Goal: Transaction & Acquisition: Purchase product/service

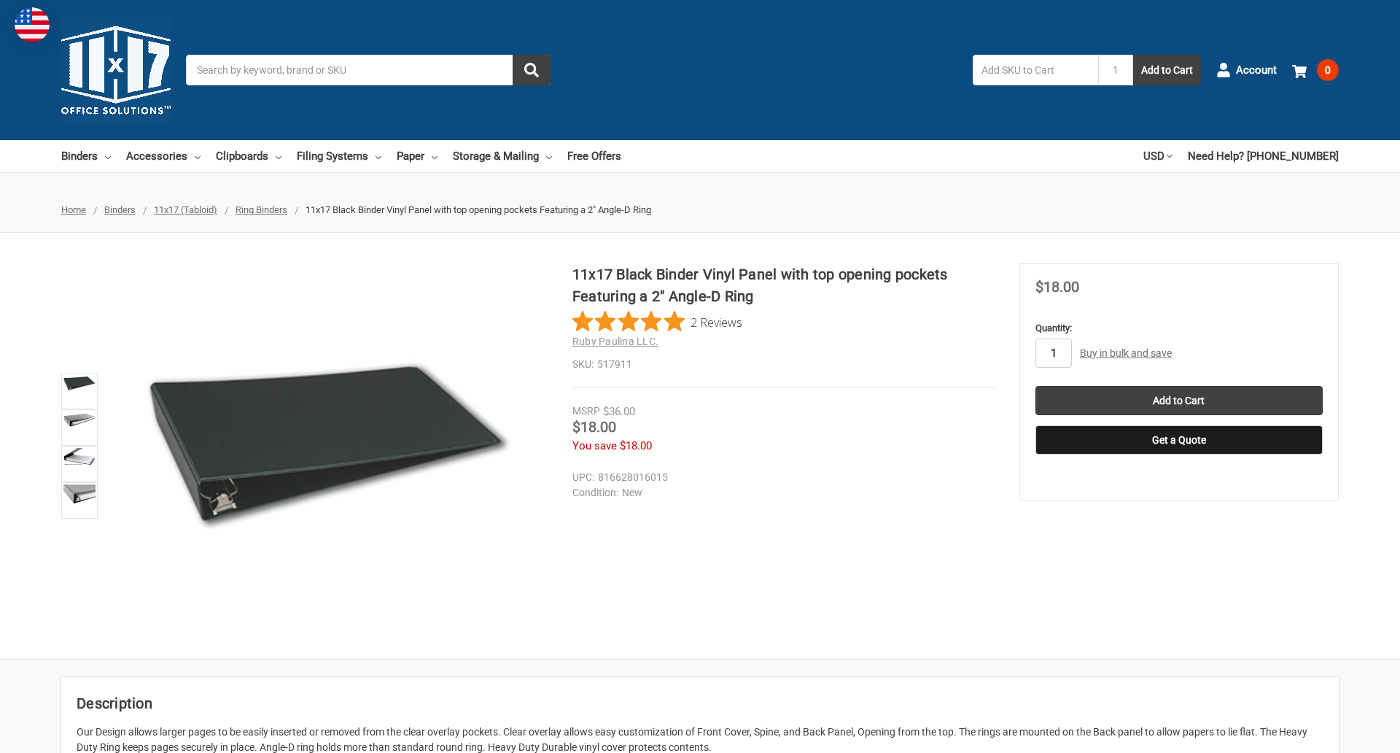
click at [1053, 353] on input "1" at bounding box center [1054, 352] width 36 height 29
type input "5"
click at [1178, 440] on button "Get a Quote" at bounding box center [1179, 439] width 287 height 29
click at [1178, 400] on input "Add to Cart" at bounding box center [1179, 400] width 287 height 29
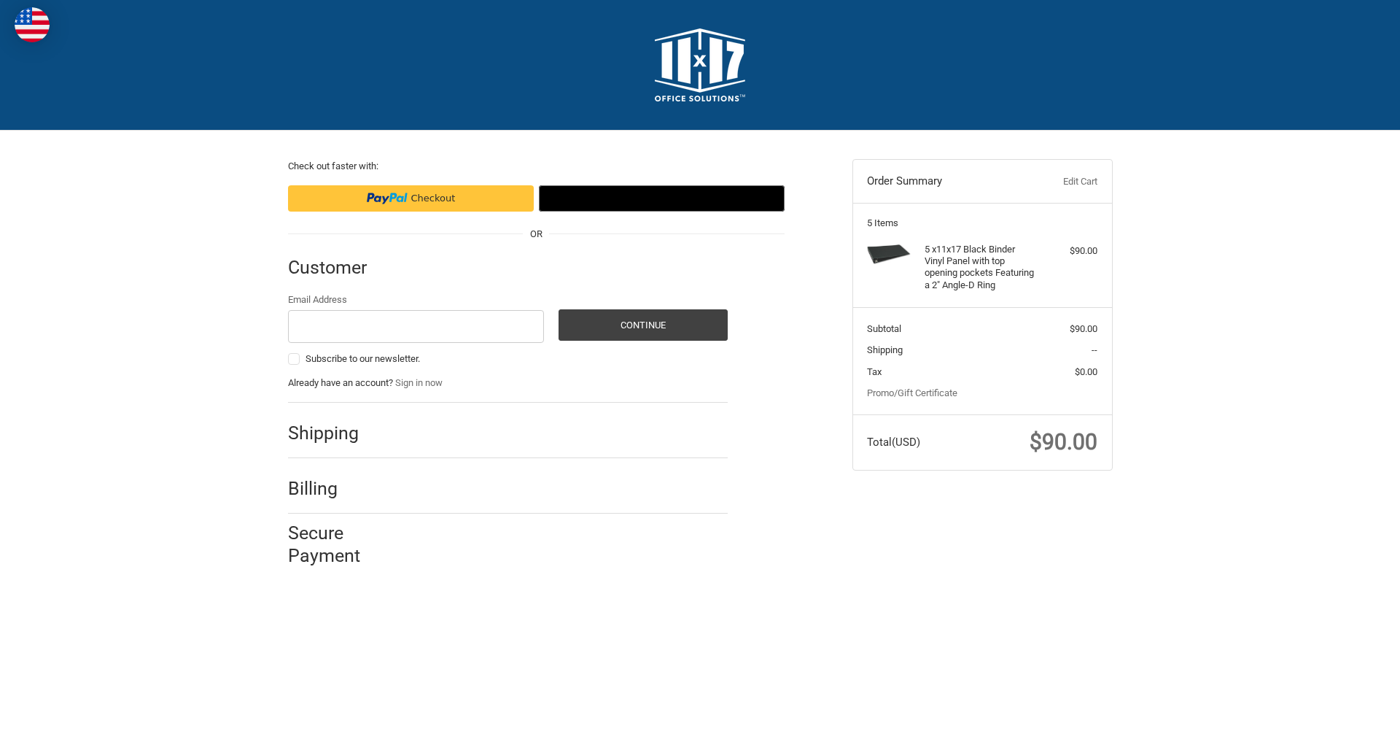
click at [416, 326] on input "Email Address" at bounding box center [416, 326] width 257 height 33
type input "[EMAIL_ADDRESS][DOMAIN_NAME]"
click at [642, 325] on button "Continue" at bounding box center [643, 324] width 169 height 31
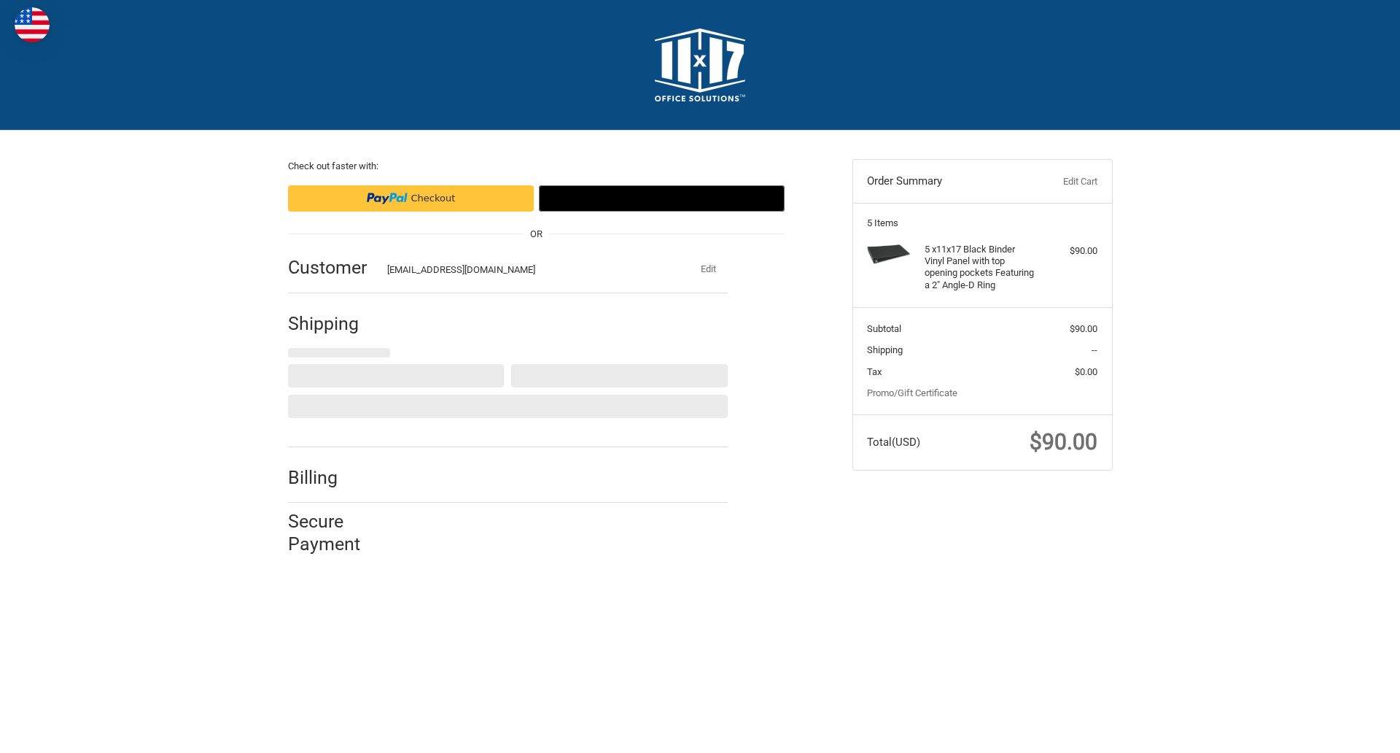
select select "US"
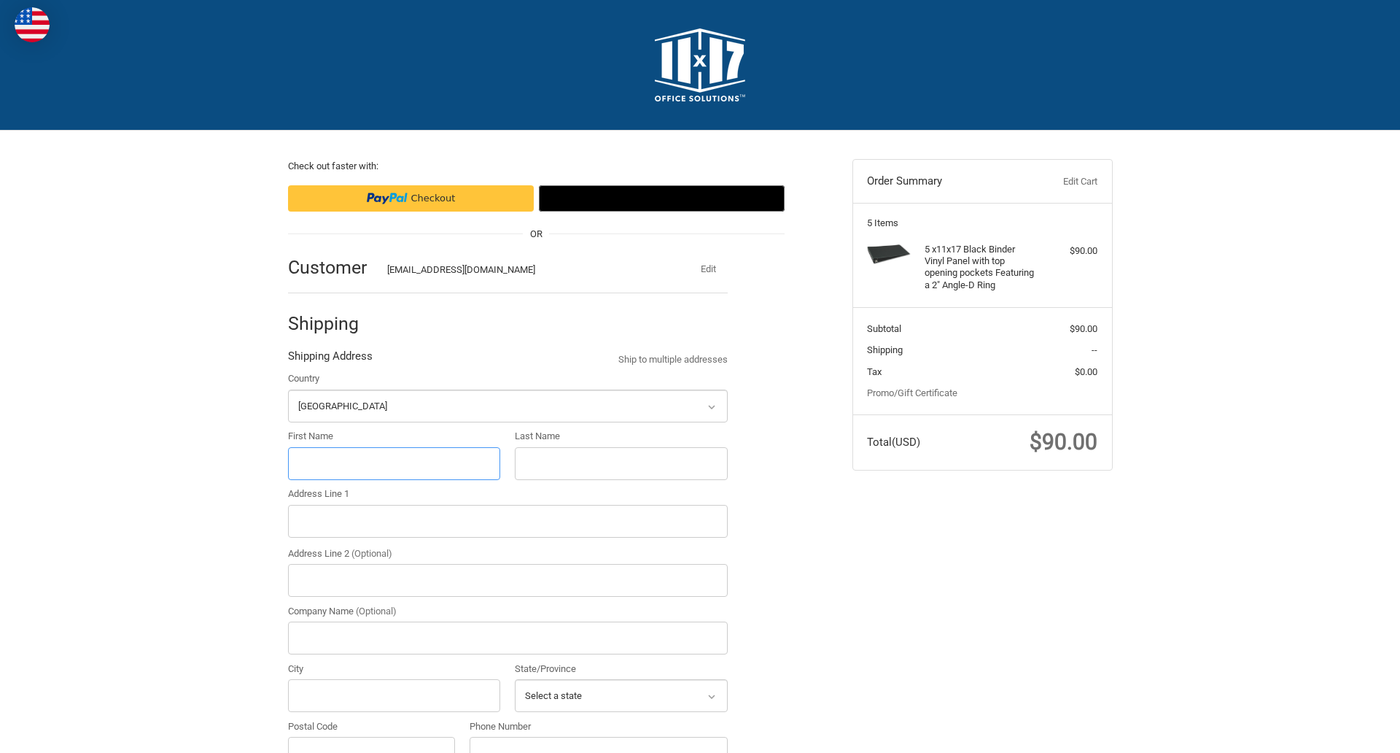
click at [394, 463] on input "First Name" at bounding box center [394, 463] width 213 height 33
type input "reflectiz"
click at [621, 463] on input "Last Name" at bounding box center [621, 463] width 213 height 33
type input "bigcommerce"
click at [371, 737] on input "Postal Code" at bounding box center [372, 753] width 168 height 33
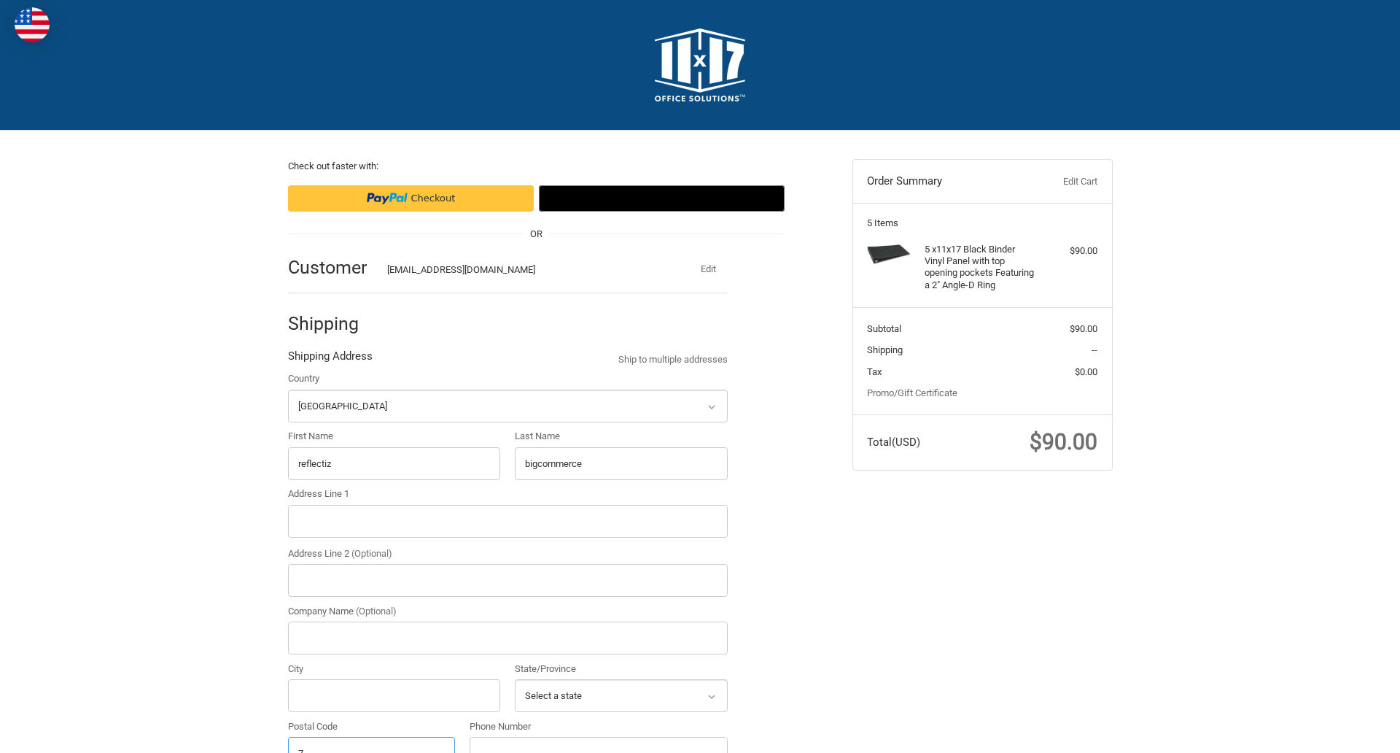
scroll to position [16, 0]
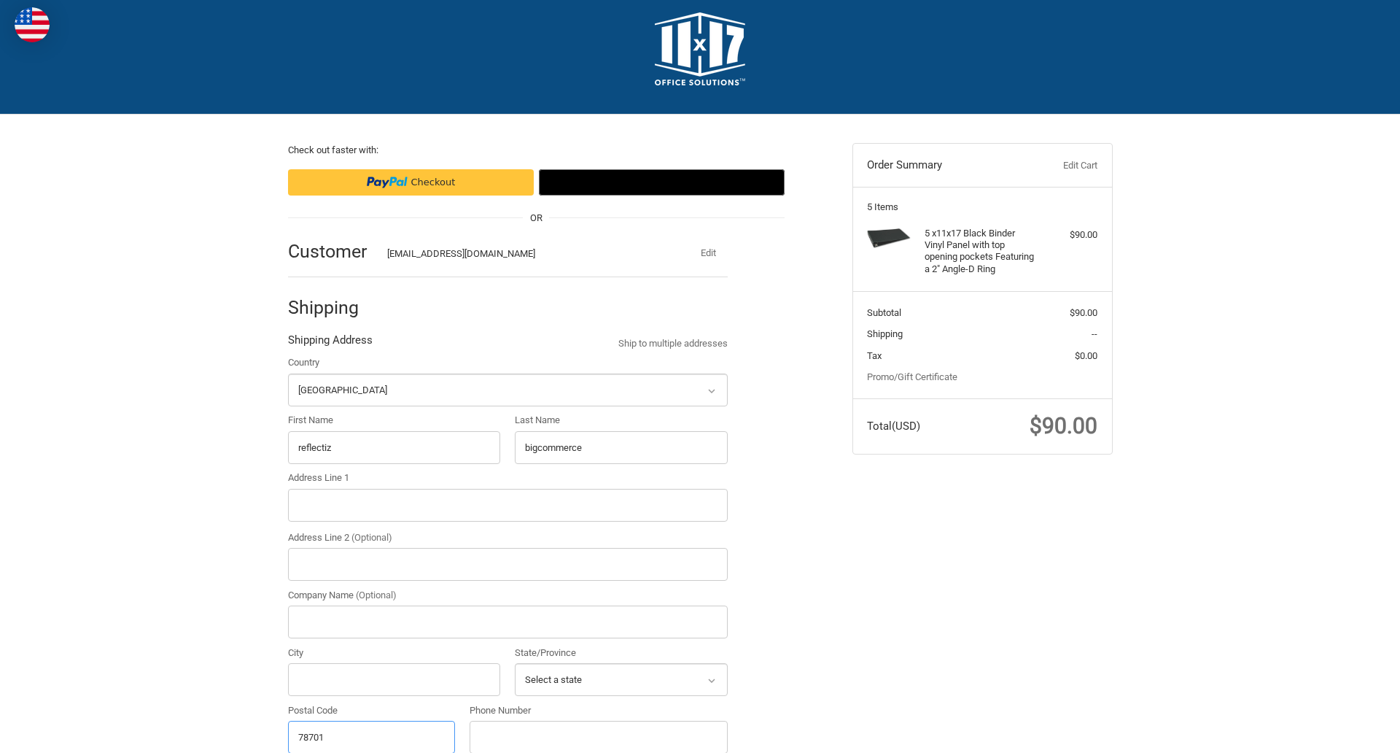
click at [371, 736] on input "78701" at bounding box center [372, 737] width 168 height 33
type input "78701"
click at [508, 505] on input "Address Line 1" at bounding box center [508, 505] width 440 height 33
type input "[STREET_ADDRESS]"
click at [330, 343] on legend "Shipping Address" at bounding box center [330, 343] width 85 height 23
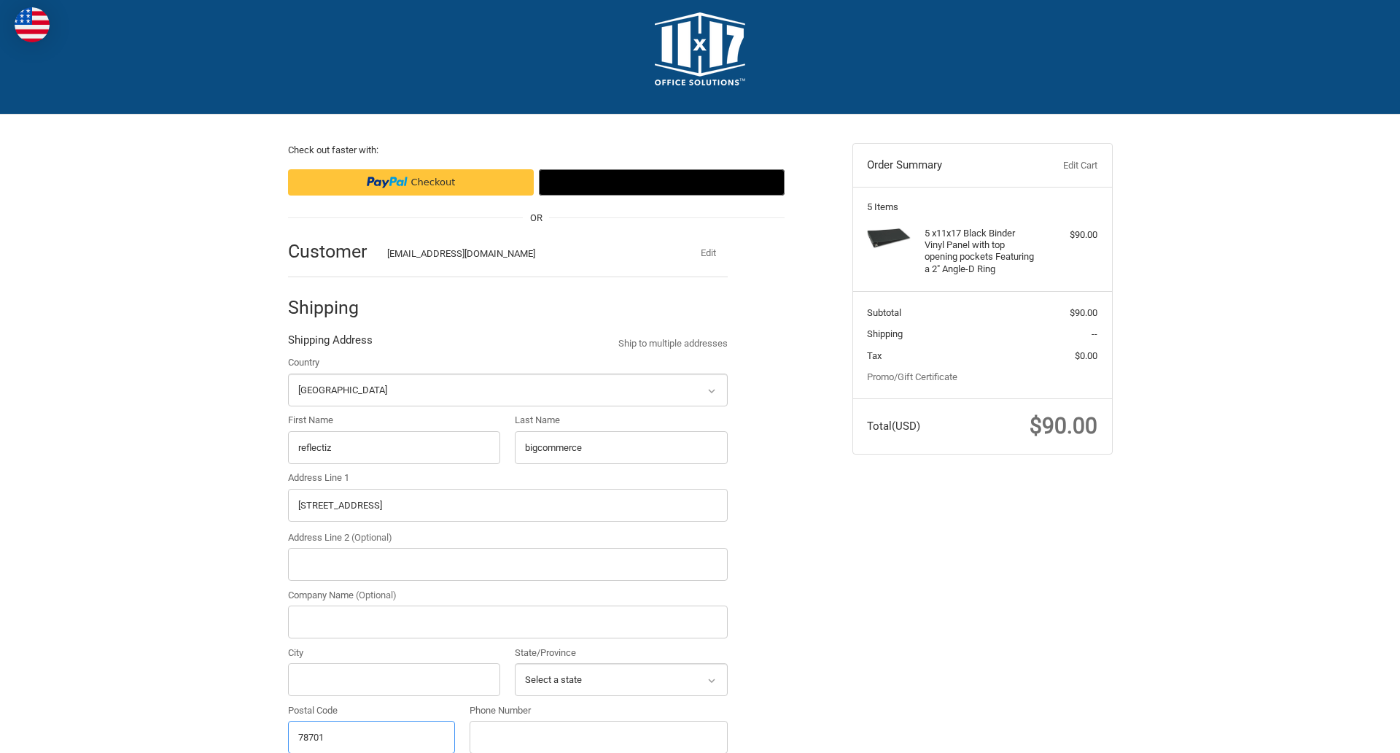
click at [371, 736] on input "78701" at bounding box center [372, 737] width 168 height 33
type input "78701"
select select "[GEOGRAPHIC_DATA]"
click at [508, 564] on input "Address Line 2 (Optional)" at bounding box center [508, 564] width 440 height 33
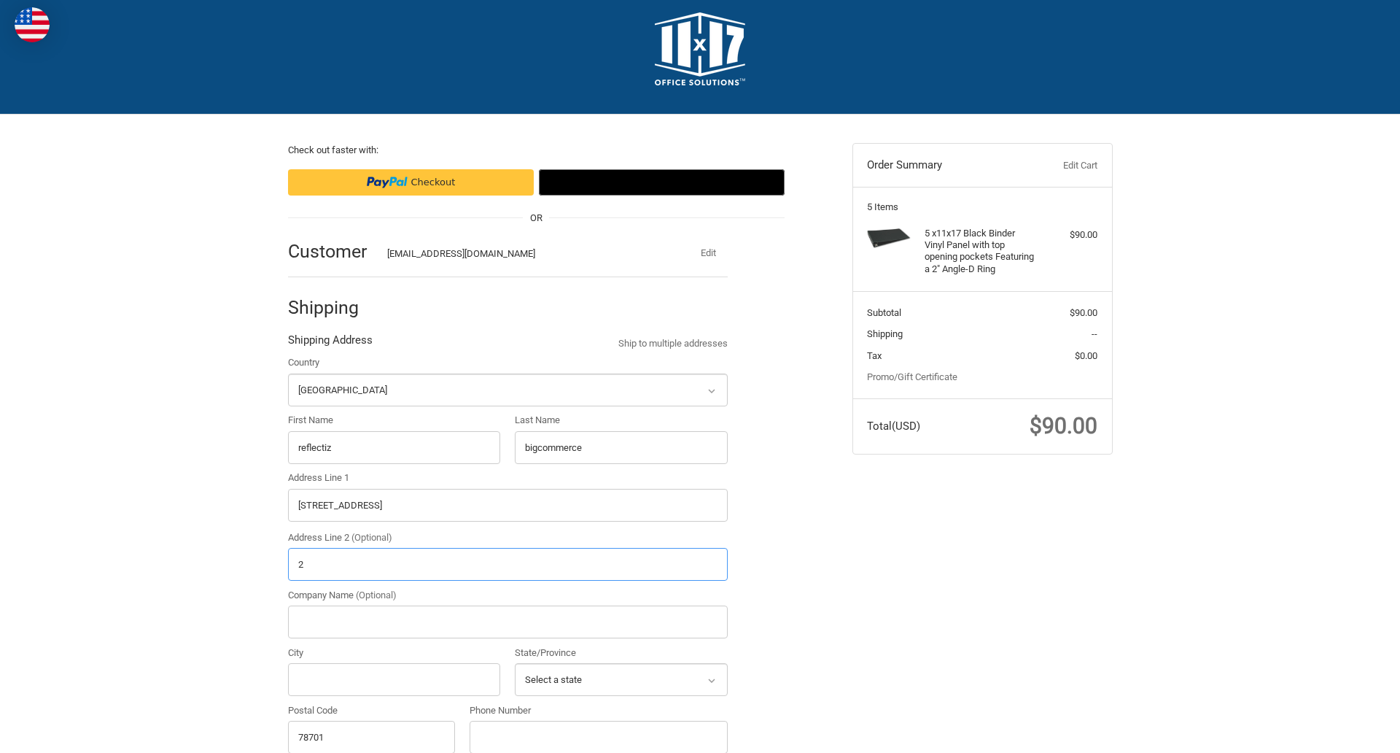
type input "2"
click at [394, 679] on input "City" at bounding box center [394, 679] width 213 height 33
click at [394, 679] on input "Austin" at bounding box center [394, 679] width 213 height 33
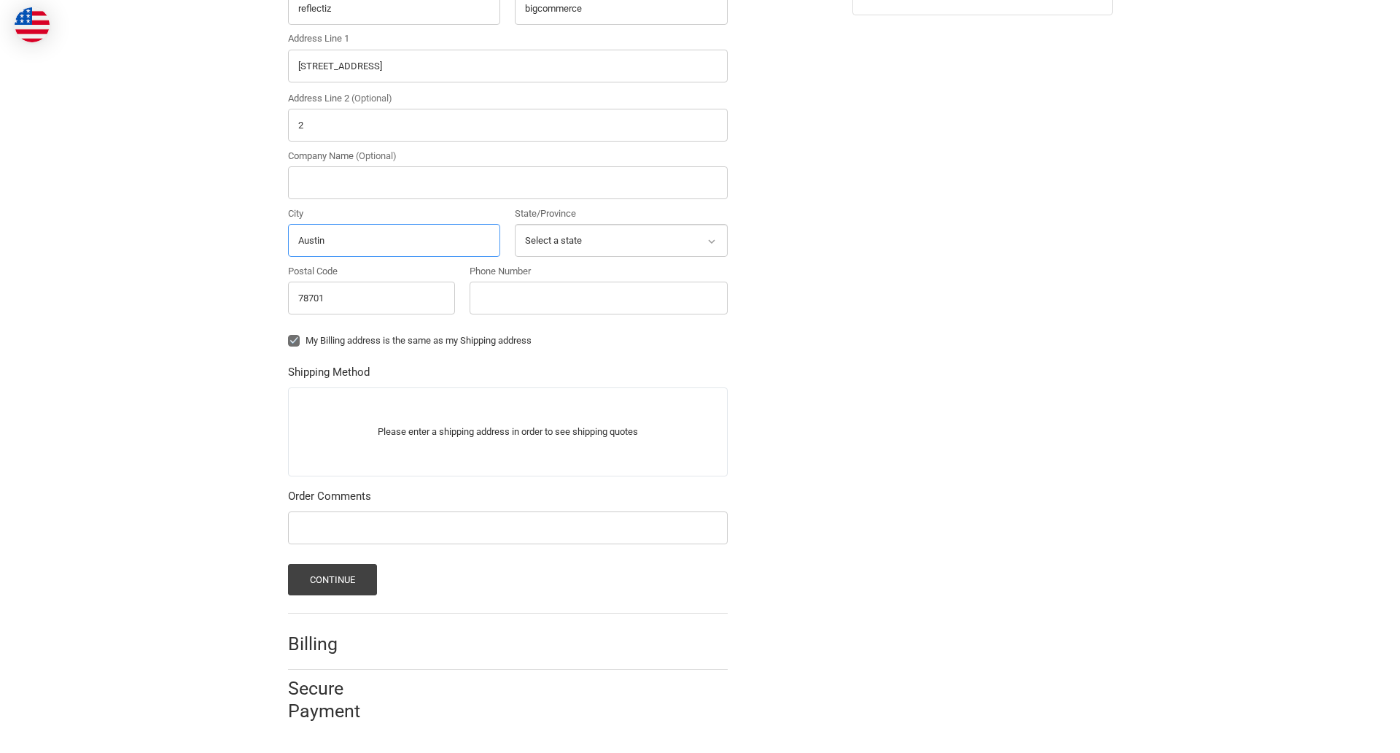
type input "Austin"
click at [598, 298] on input "Phone Number" at bounding box center [599, 297] width 258 height 33
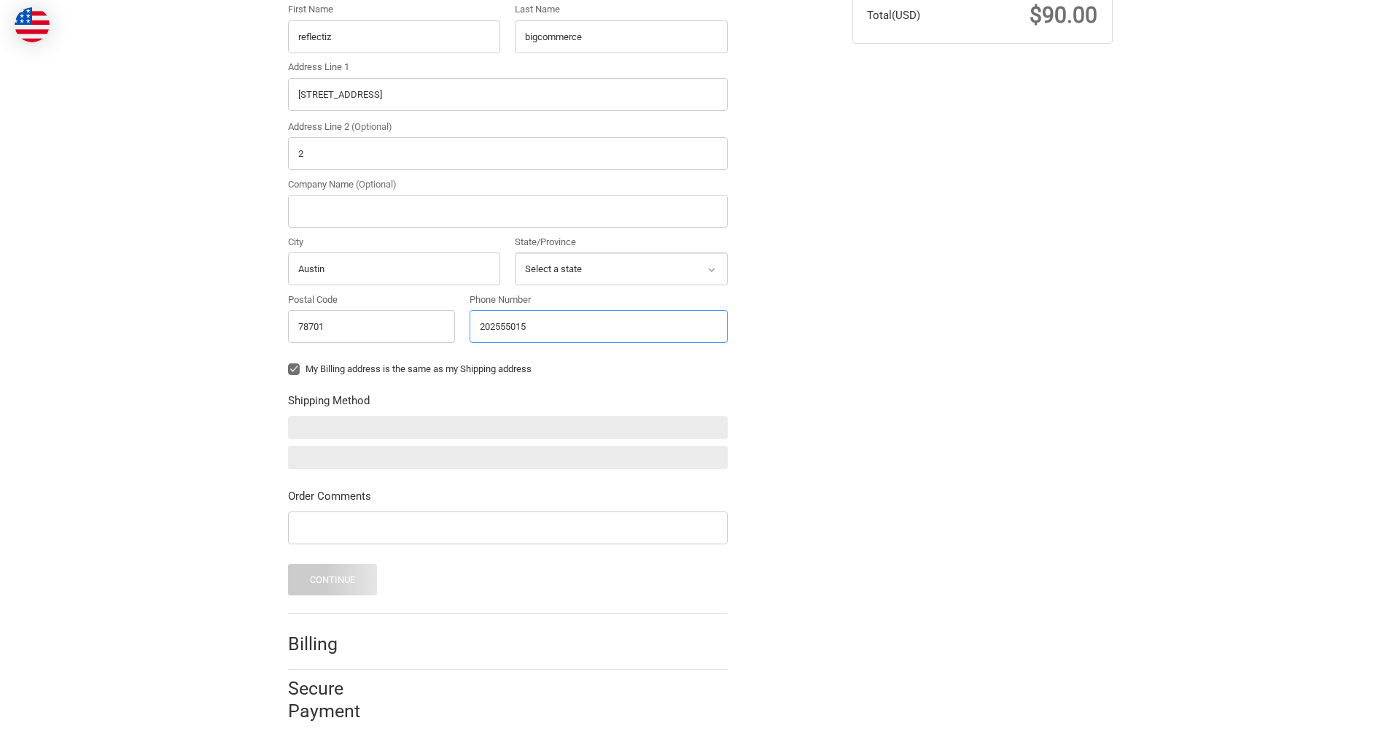
type input "2025550150"
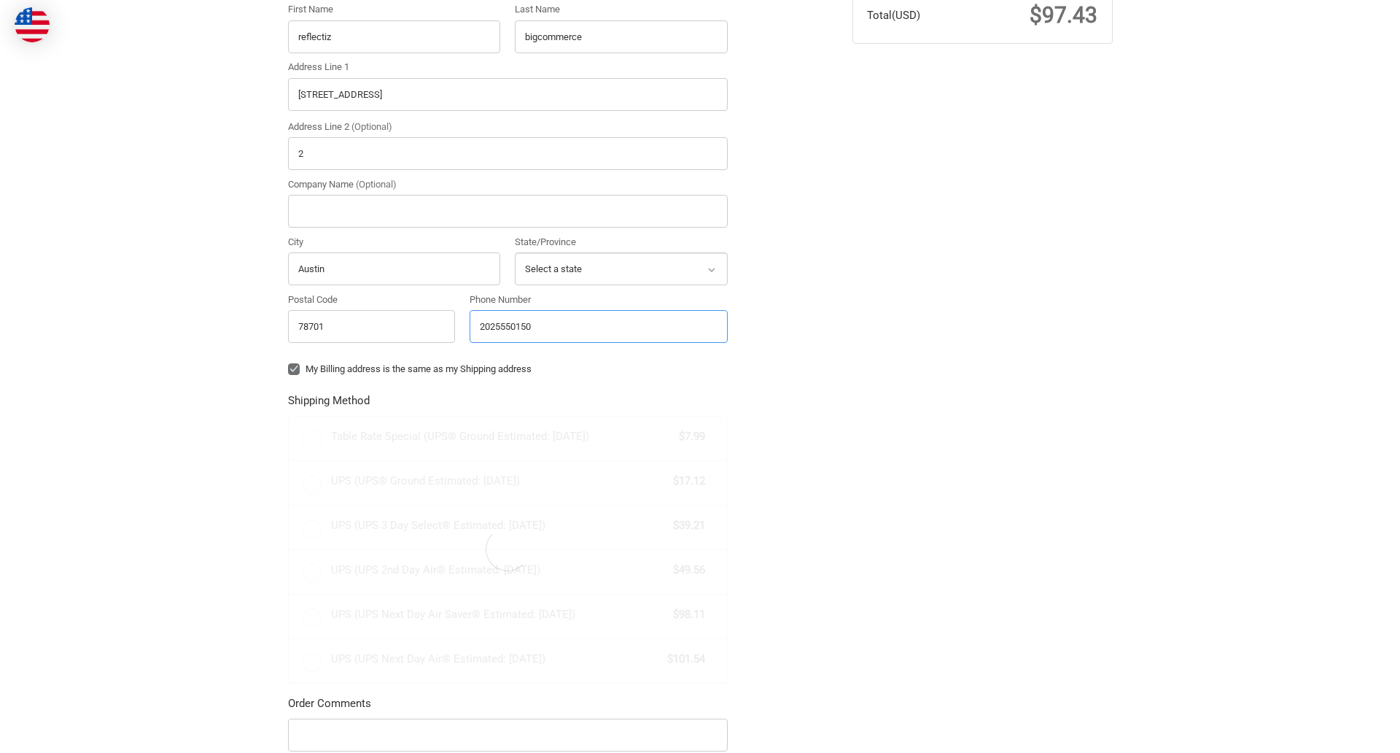
scroll to position [455, 0]
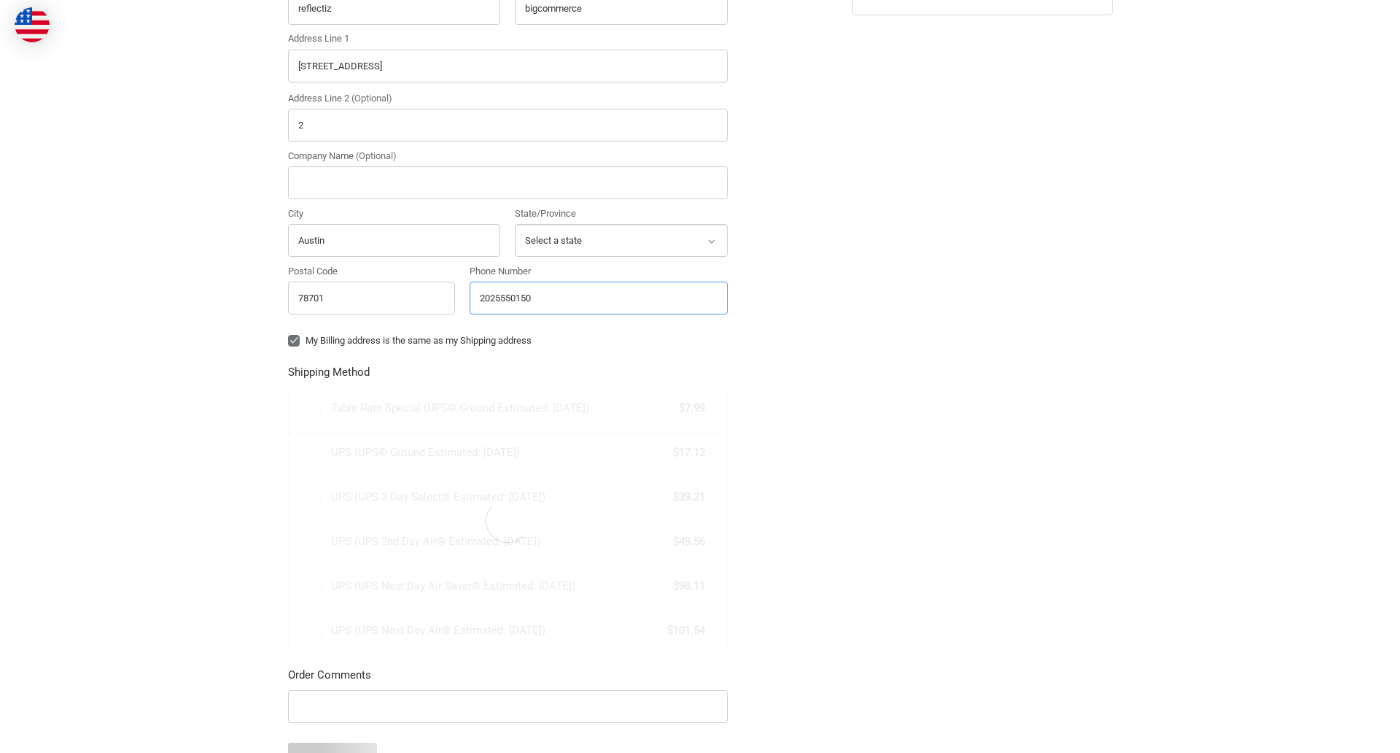
radio input "true"
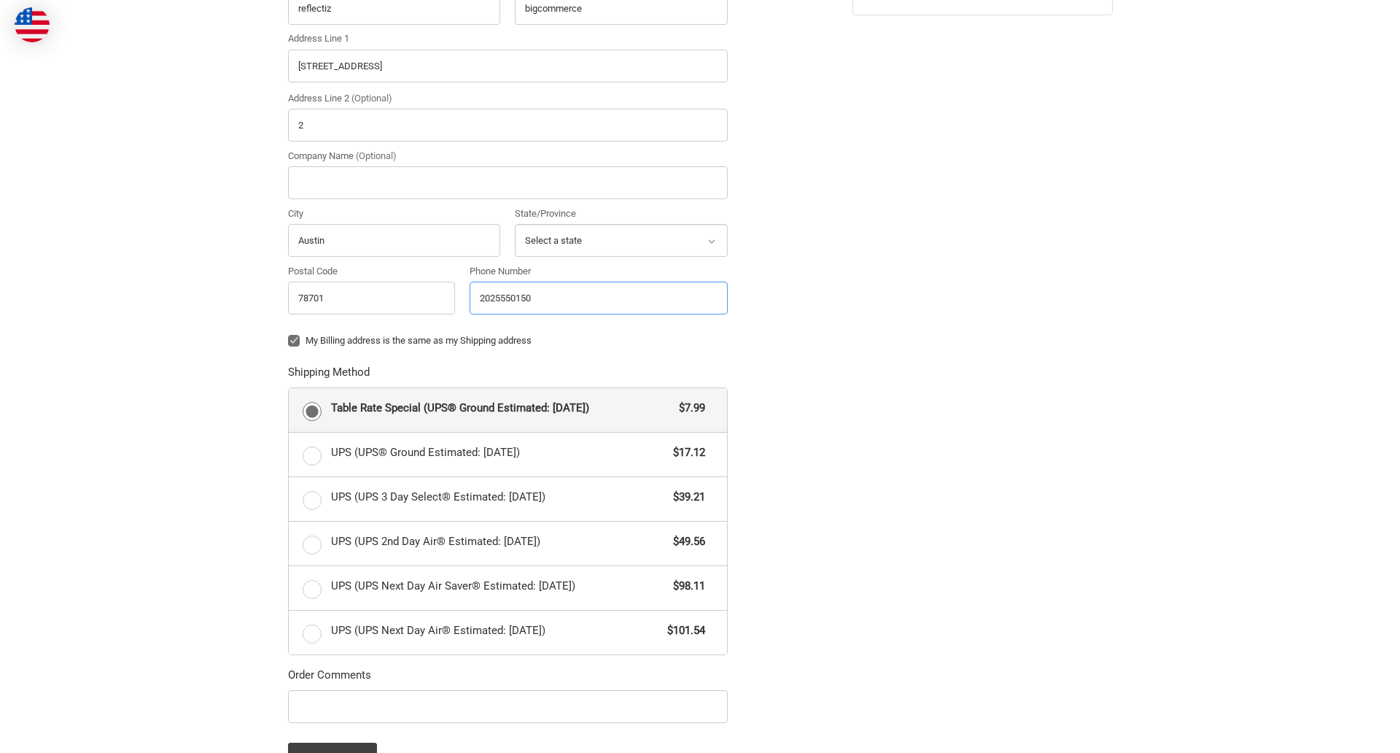
type input "2025550150"
click at [508, 182] on input "Company Name (Optional)" at bounding box center [508, 182] width 440 height 33
type input "bigcommerce"
click at [288, 352] on form "Country Select a country [GEOGRAPHIC_DATA] [GEOGRAPHIC_DATA] [GEOGRAPHIC_DATA] …" at bounding box center [508, 345] width 440 height 858
click at [288, 725] on form "Country Select a country [GEOGRAPHIC_DATA] [GEOGRAPHIC_DATA] [GEOGRAPHIC_DATA] …" at bounding box center [508, 345] width 440 height 858
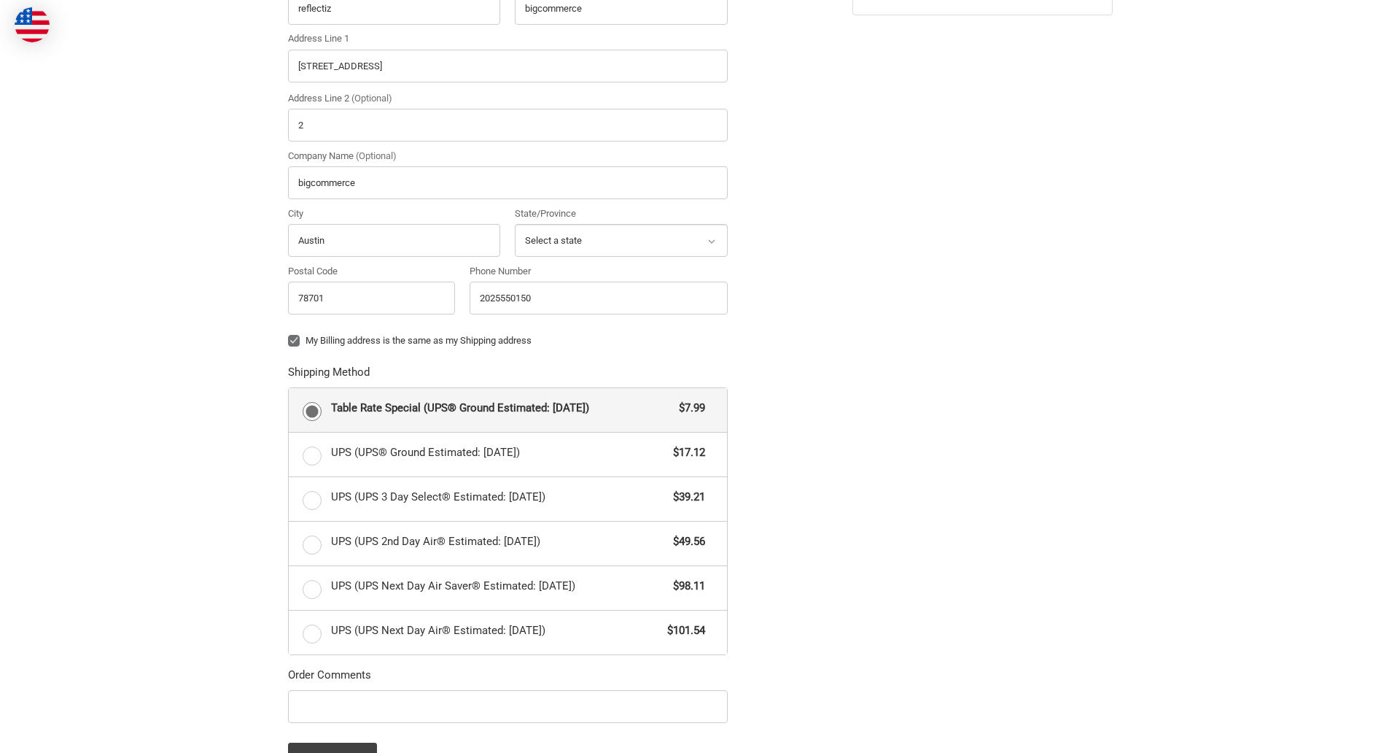
scroll to position [634, 0]
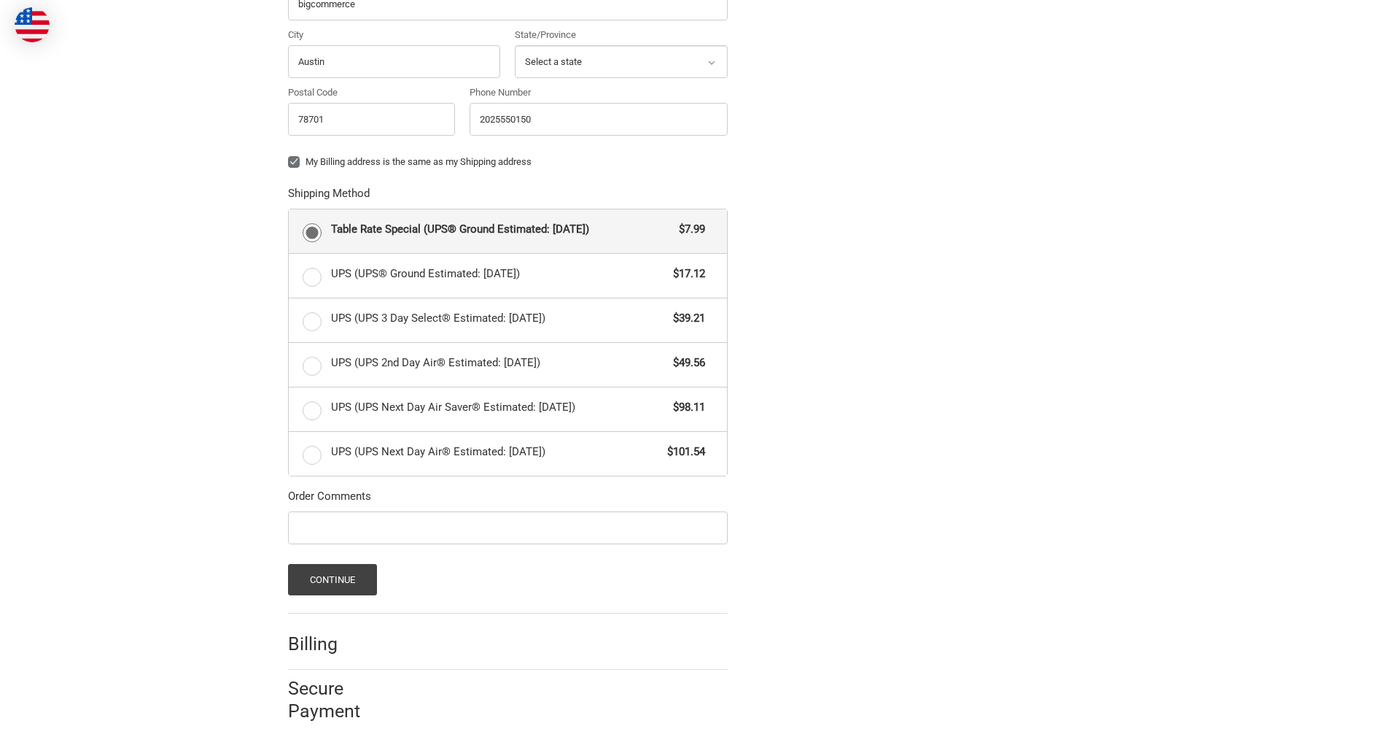
click at [508, 230] on span "Table Rate Special (UPS® Ground Estimated: [DATE])" at bounding box center [501, 229] width 341 height 17
click at [290, 210] on input "Table Rate Special (UPS® Ground Estimated: [DATE]) $7.99" at bounding box center [289, 209] width 1 height 1
click at [332, 579] on button "Continue" at bounding box center [333, 579] width 90 height 31
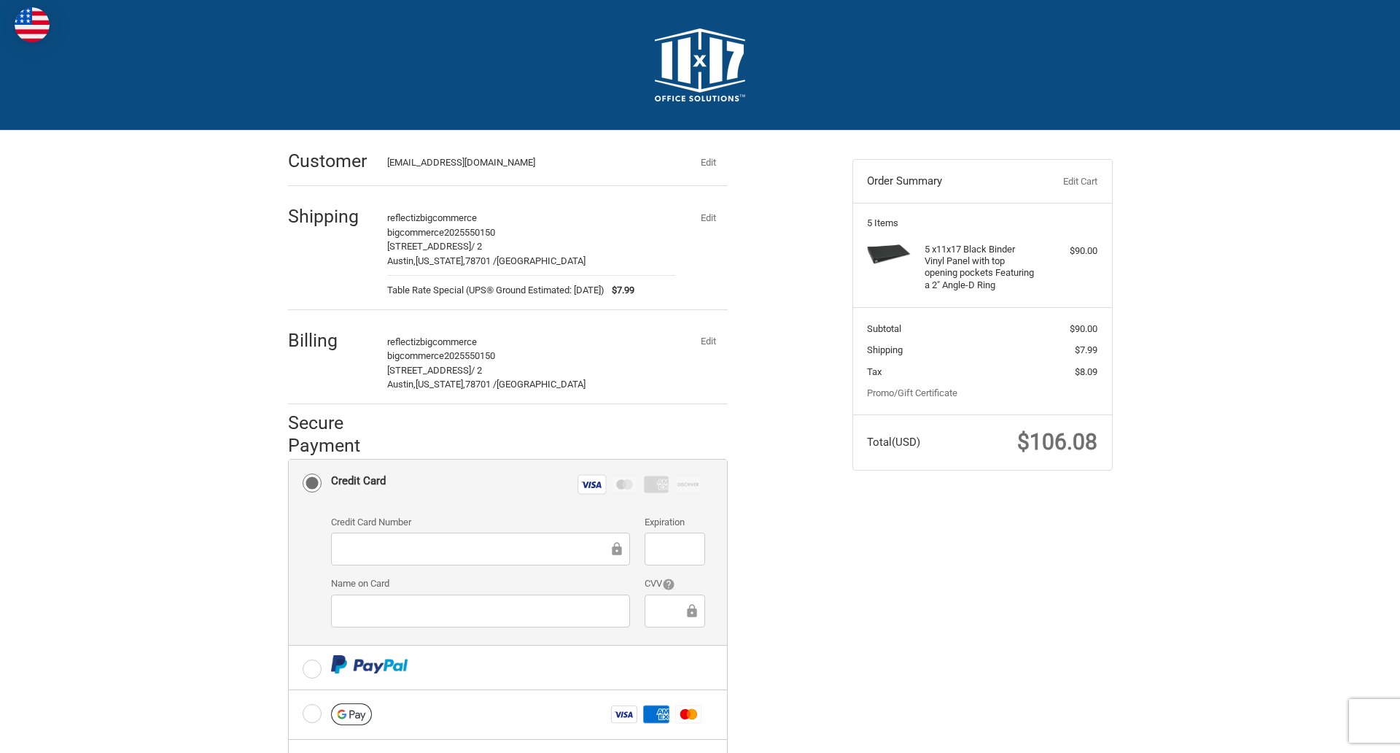
scroll to position [234, 0]
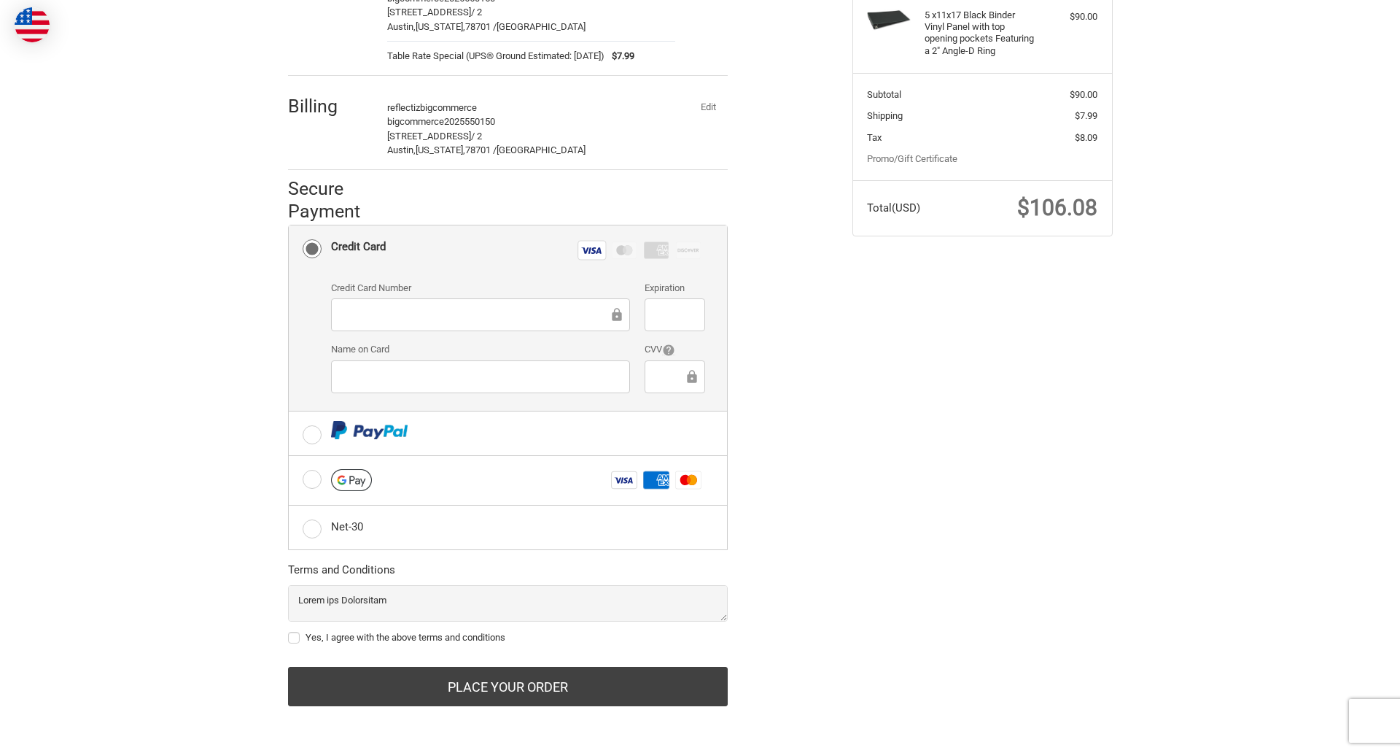
click at [508, 637] on label "Yes, I agree with the above terms and conditions" at bounding box center [508, 638] width 440 height 12
click at [289, 631] on input "Yes, I agree with the above terms and conditions" at bounding box center [288, 630] width 1 height 1
checkbox input "true"
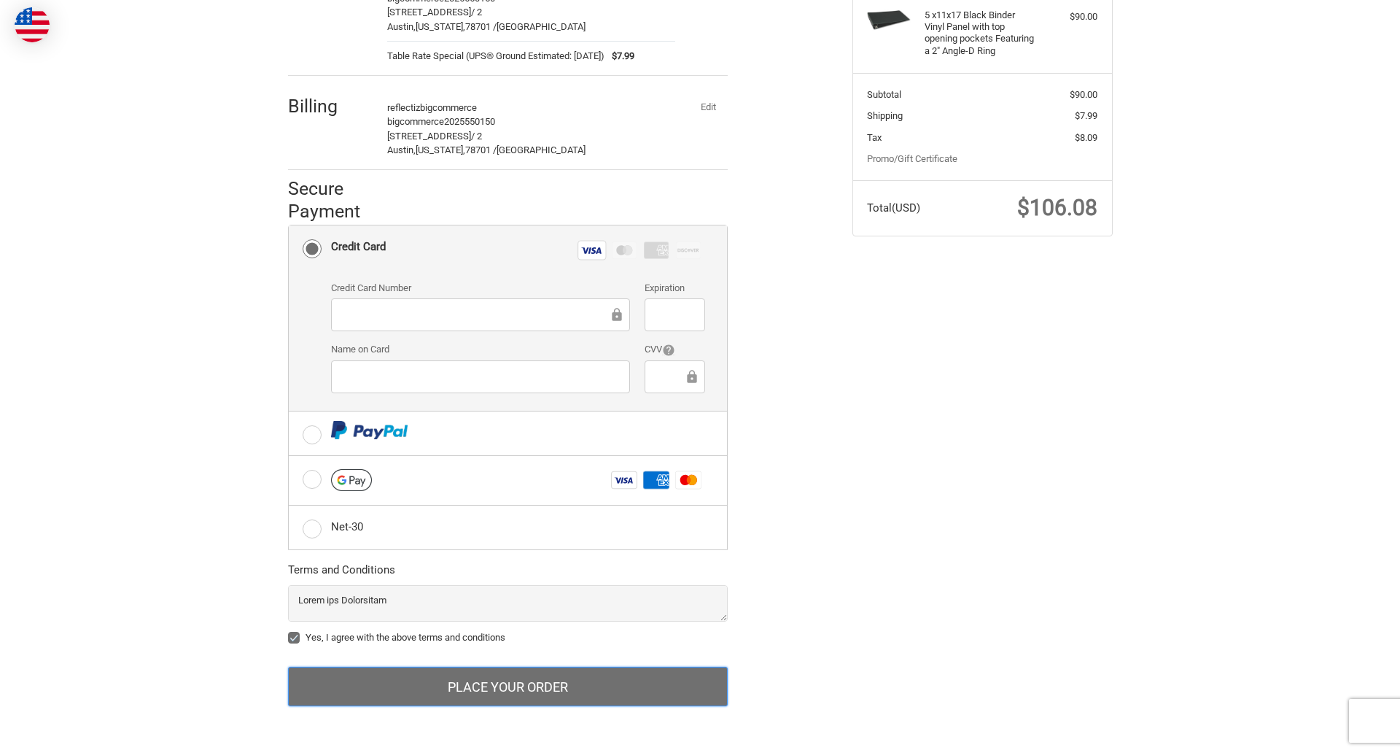
click at [508, 686] on button "Place Your Order" at bounding box center [508, 686] width 440 height 39
